Goal: Information Seeking & Learning: Learn about a topic

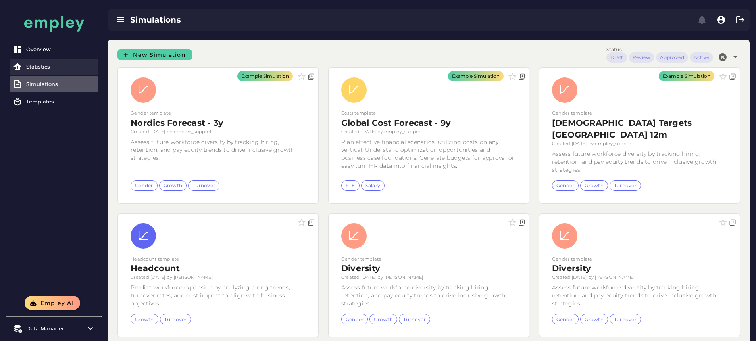
click at [36, 72] on link "Statistics" at bounding box center [54, 67] width 89 height 16
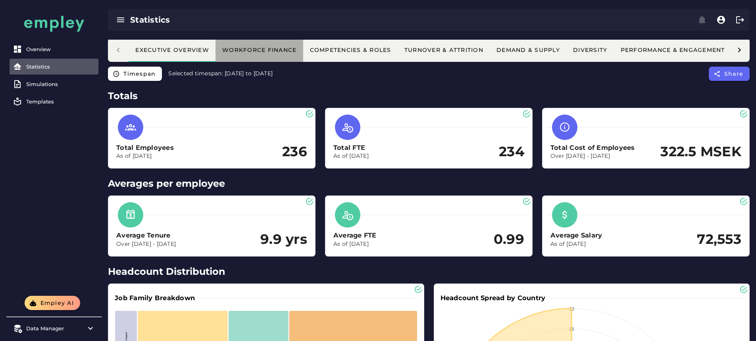
click at [263, 47] on div "Workforce Finance" at bounding box center [259, 49] width 75 height 7
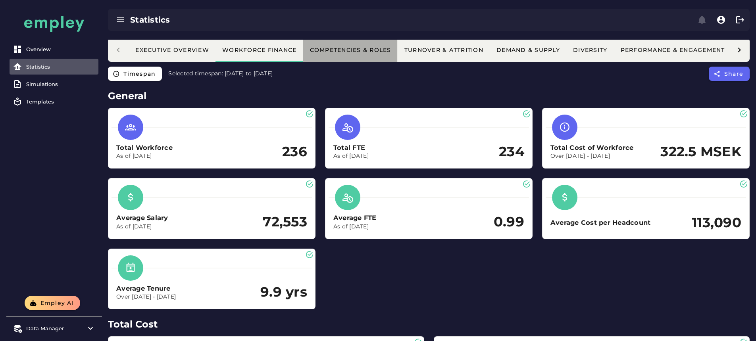
click at [567, 44] on button "Competencies & Roles" at bounding box center [591, 50] width 48 height 24
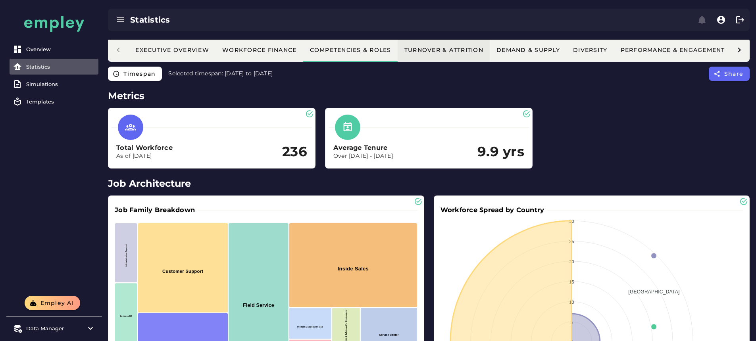
click at [457, 51] on div "Turnover & Attrition" at bounding box center [443, 49] width 79 height 7
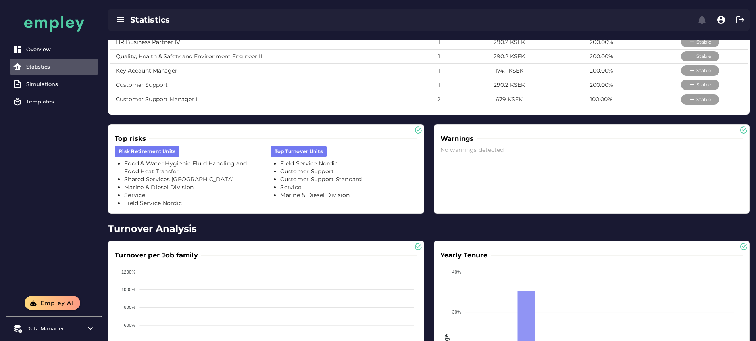
scroll to position [414, 0]
